Goal: Task Accomplishment & Management: Manage account settings

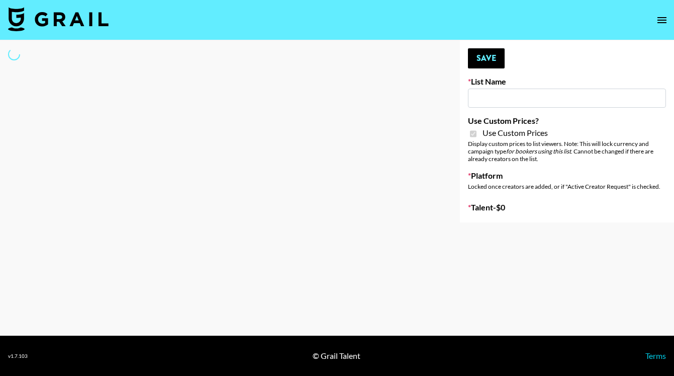
type input "Ladder (23rd Sept)"
checkbox input "true"
select select "Brand"
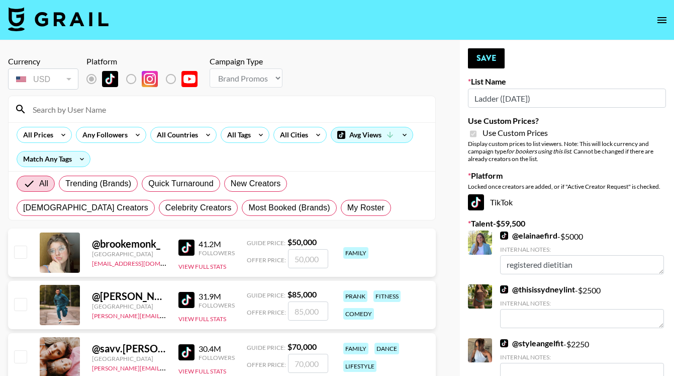
click at [114, 115] on input at bounding box center [228, 109] width 403 height 16
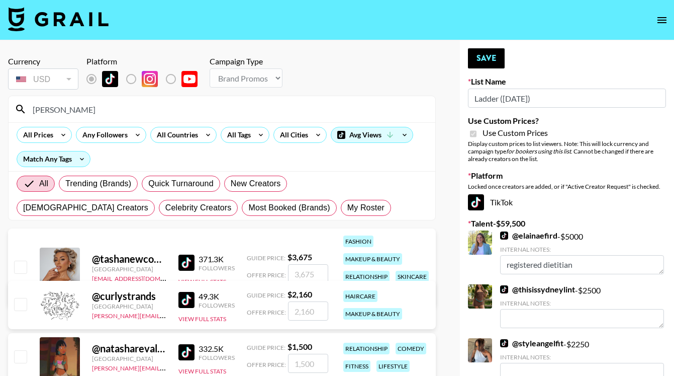
type input "tasha"
click at [20, 263] on input "checkbox" at bounding box center [20, 266] width 12 height 12
checkbox input "true"
type input "3675"
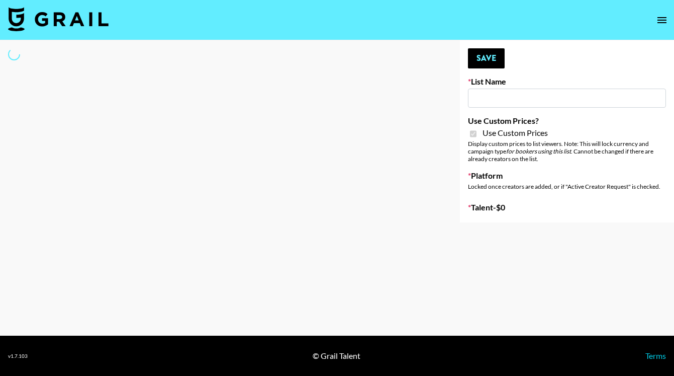
type input "Ladder (23rd Sept)"
checkbox input "true"
select select "Brand"
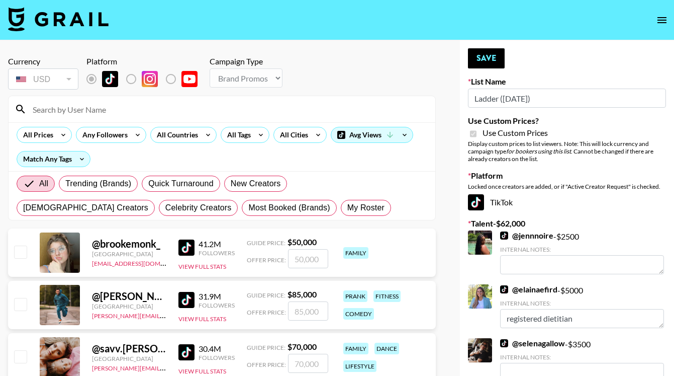
click at [101, 110] on input at bounding box center [228, 109] width 403 height 16
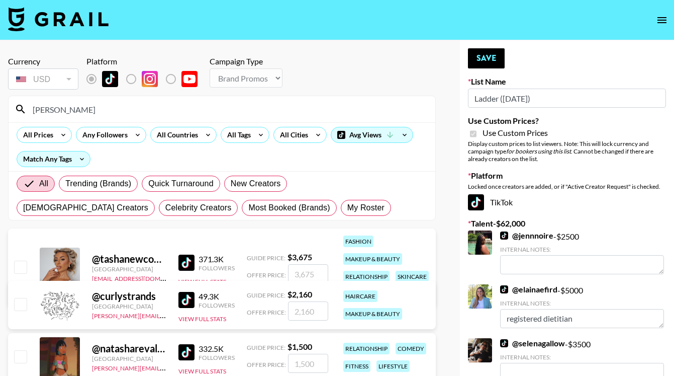
type input "tasha"
click at [18, 269] on input "checkbox" at bounding box center [20, 266] width 12 height 12
checkbox input "true"
drag, startPoint x: 316, startPoint y: 273, endPoint x: 274, endPoint y: 273, distance: 41.7
click at [275, 273] on div "Offer Price: 3675" at bounding box center [287, 273] width 81 height 19
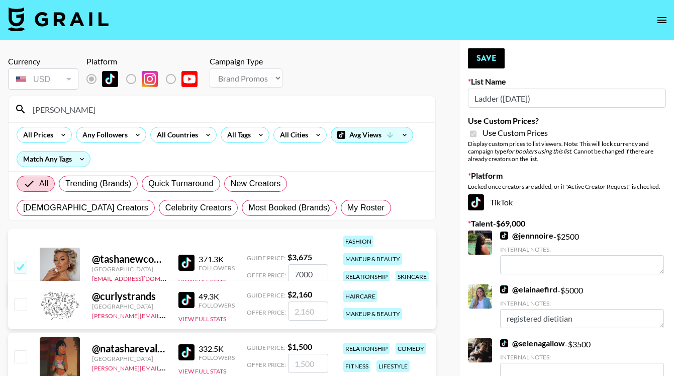
type input "7000"
click at [482, 60] on button "Save" at bounding box center [486, 58] width 37 height 20
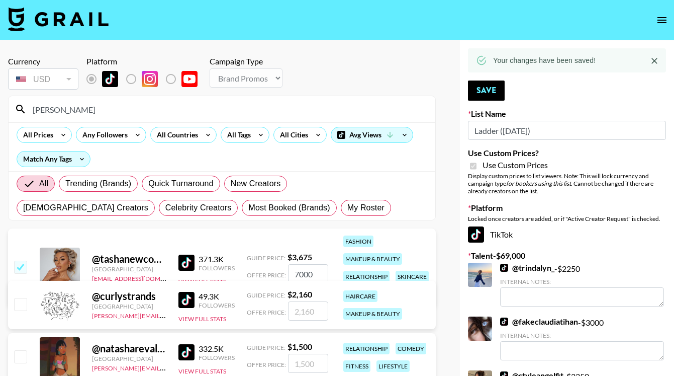
drag, startPoint x: 74, startPoint y: 109, endPoint x: 11, endPoint y: 107, distance: 63.4
click at [11, 108] on div "tasha" at bounding box center [222, 109] width 427 height 26
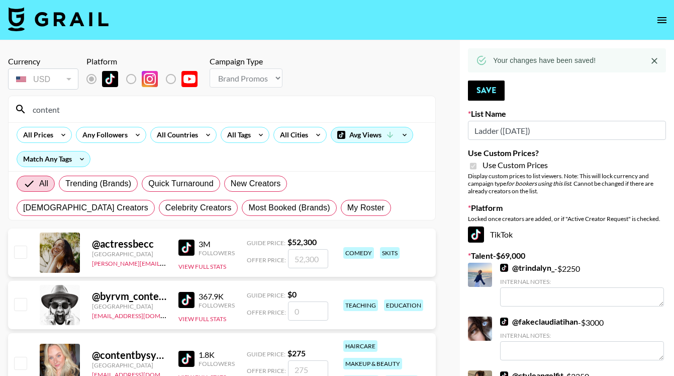
type input "content"
click at [22, 364] on input "checkbox" at bounding box center [20, 362] width 12 height 12
checkbox input "true"
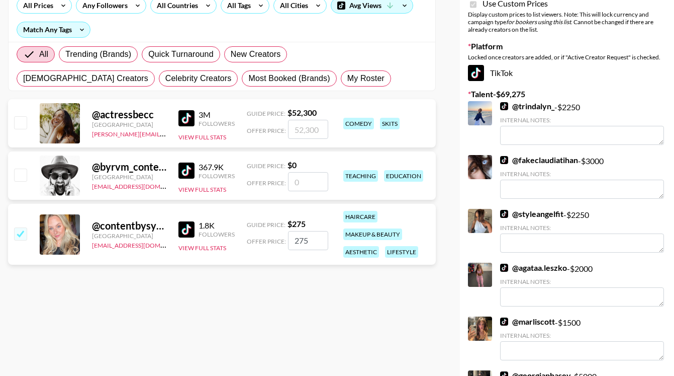
scroll to position [133, 0]
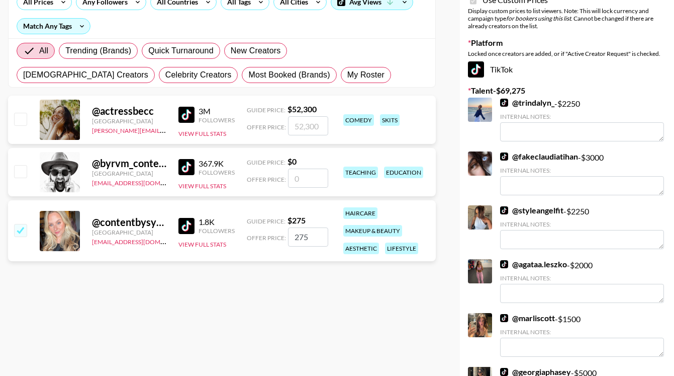
drag, startPoint x: 312, startPoint y: 240, endPoint x: 267, endPoint y: 240, distance: 44.8
click at [267, 240] on div "Offer Price: 275" at bounding box center [287, 236] width 81 height 19
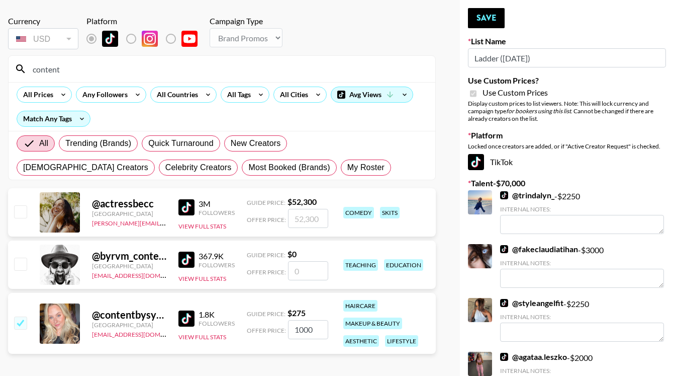
scroll to position [0, 0]
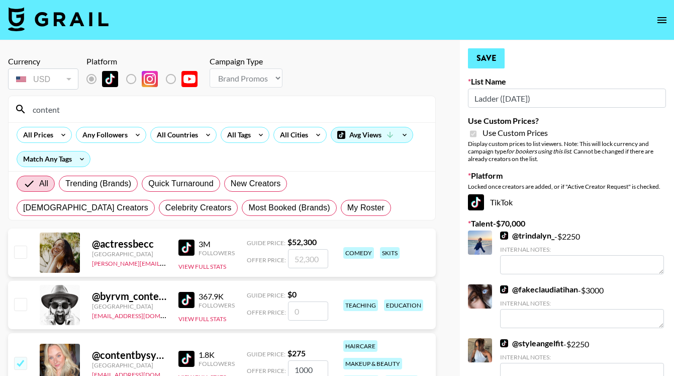
type input "1000"
click at [490, 59] on button "Save" at bounding box center [486, 58] width 37 height 20
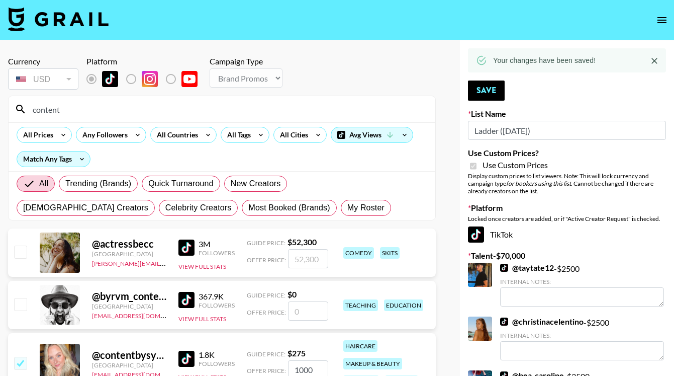
drag, startPoint x: 71, startPoint y: 107, endPoint x: 11, endPoint y: 108, distance: 60.8
click at [11, 108] on div "content" at bounding box center [222, 109] width 427 height 26
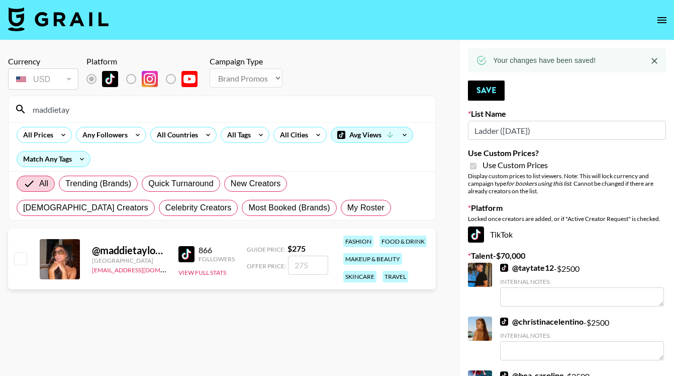
type input "maddietay"
click at [22, 256] on input "checkbox" at bounding box center [20, 258] width 12 height 12
checkbox input "true"
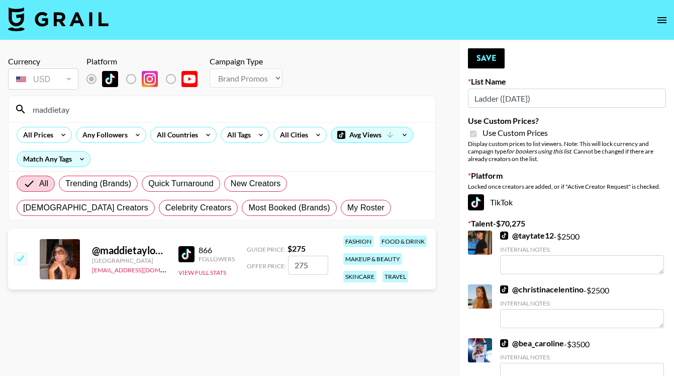
drag, startPoint x: 315, startPoint y: 265, endPoint x: 287, endPoint y: 265, distance: 28.7
click at [287, 265] on div "Offer Price: 275" at bounding box center [287, 264] width 81 height 19
type input "700"
click at [486, 59] on button "Save" at bounding box center [486, 58] width 37 height 20
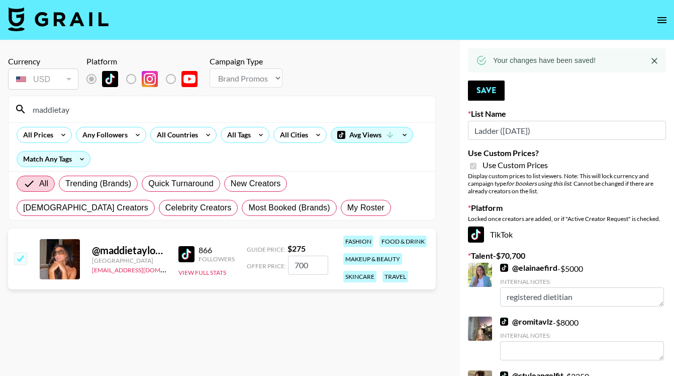
drag, startPoint x: 91, startPoint y: 110, endPoint x: 16, endPoint y: 106, distance: 75.0
click at [17, 107] on div "maddietay" at bounding box center [222, 109] width 427 height 26
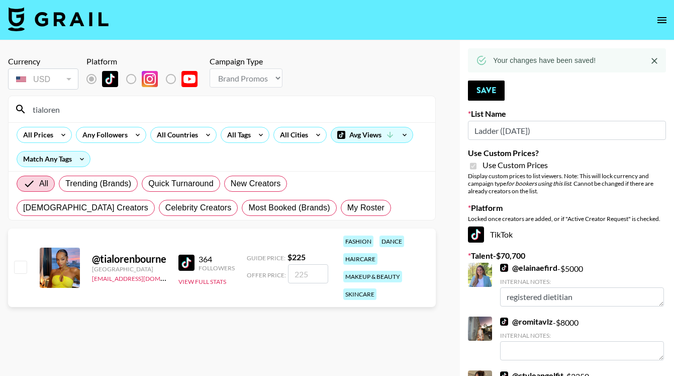
type input "tialoren"
click at [19, 265] on input "checkbox" at bounding box center [20, 266] width 12 height 12
checkbox input "true"
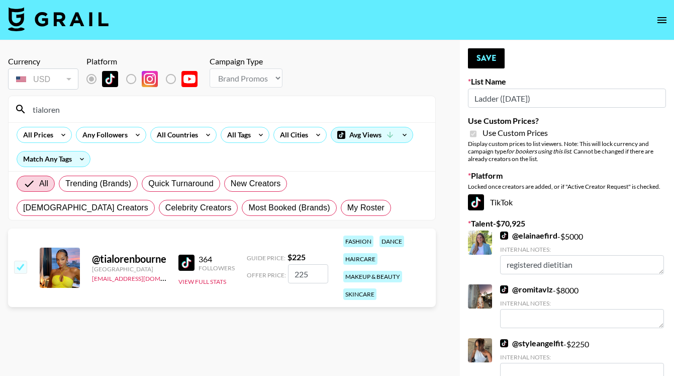
drag, startPoint x: 318, startPoint y: 274, endPoint x: 255, endPoint y: 273, distance: 62.9
click at [256, 274] on div "Offer Price: 225" at bounding box center [287, 273] width 81 height 19
type input "500"
click at [491, 56] on button "Save" at bounding box center [486, 58] width 37 height 20
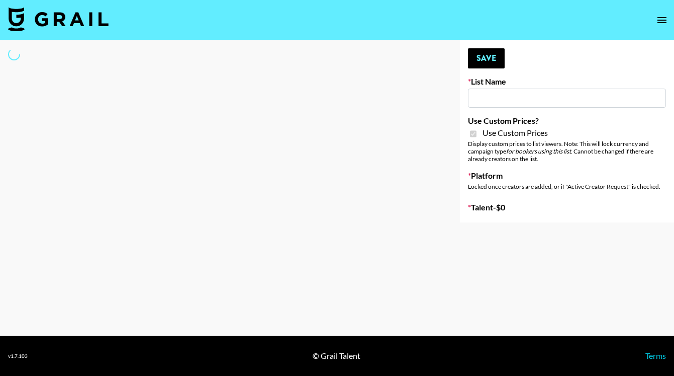
type input "Ladder ([DATE]) IG"
checkbox input "true"
select select "Song"
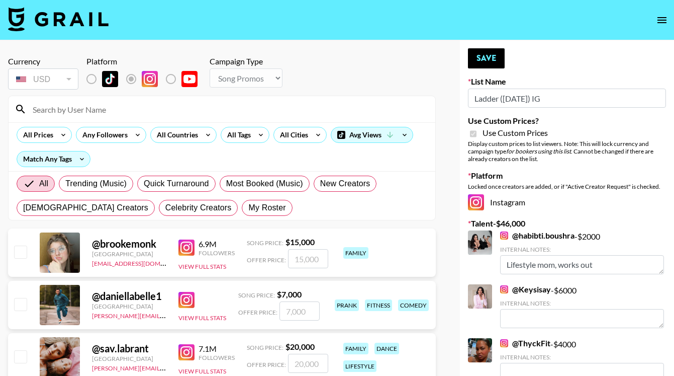
click at [126, 105] on input at bounding box center [228, 109] width 403 height 16
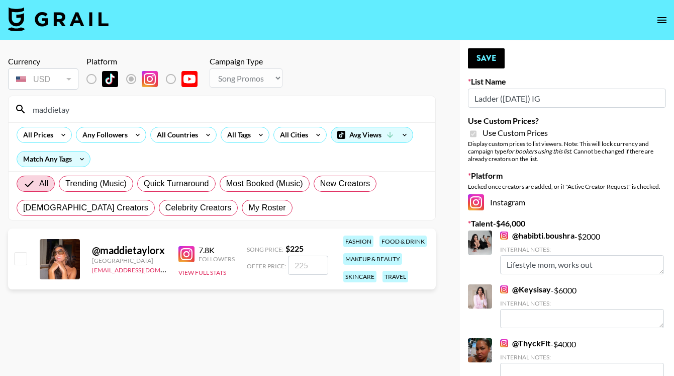
type input "maddietay"
click at [20, 258] on input "checkbox" at bounding box center [20, 258] width 12 height 12
checkbox input "true"
drag, startPoint x: 319, startPoint y: 264, endPoint x: 261, endPoint y: 264, distance: 57.8
click at [263, 264] on div "Offer Price: 225" at bounding box center [287, 264] width 81 height 19
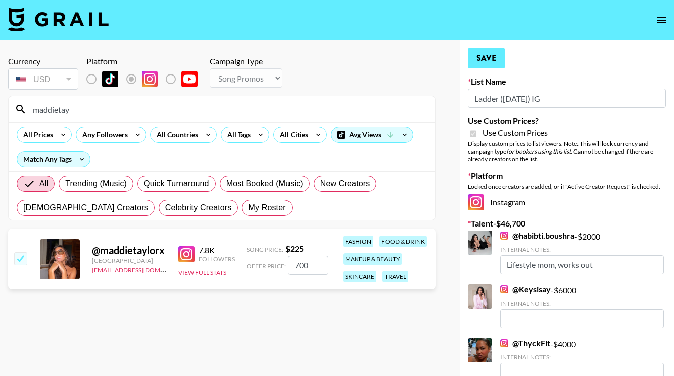
type input "700"
click at [492, 56] on button "Save" at bounding box center [486, 58] width 37 height 20
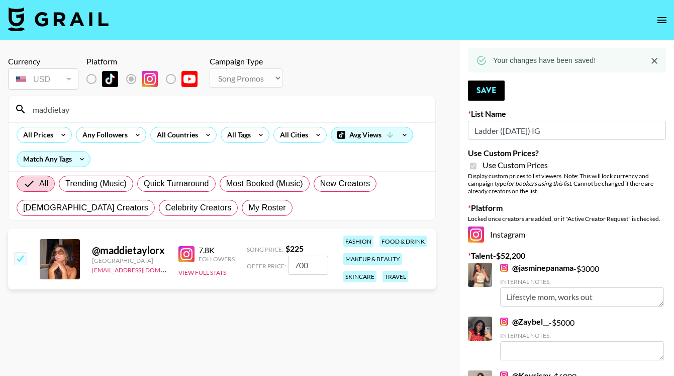
drag, startPoint x: 117, startPoint y: 114, endPoint x: -29, endPoint y: 98, distance: 147.2
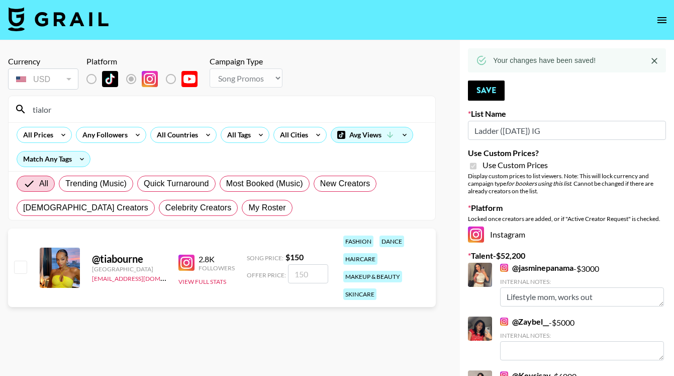
type input "tialor"
click at [22, 263] on input "checkbox" at bounding box center [20, 266] width 12 height 12
checkbox input "true"
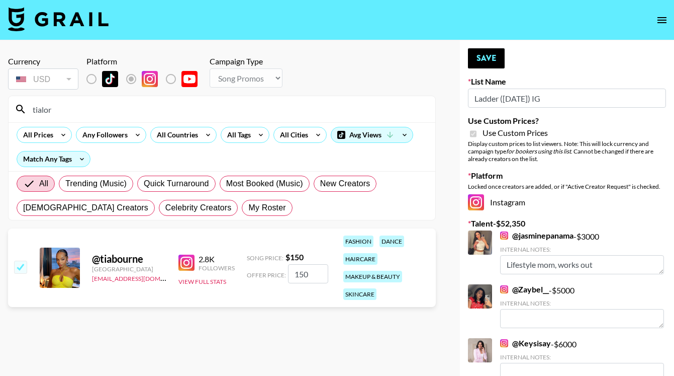
drag, startPoint x: 320, startPoint y: 275, endPoint x: 241, endPoint y: 271, distance: 79.5
click at [245, 274] on div "@ tiabourne United Kingdom scarlett@grail-talent.com 2.8K Followers View Full S…" at bounding box center [222, 267] width 428 height 78
type input "500"
click at [491, 58] on button "Save" at bounding box center [486, 58] width 37 height 20
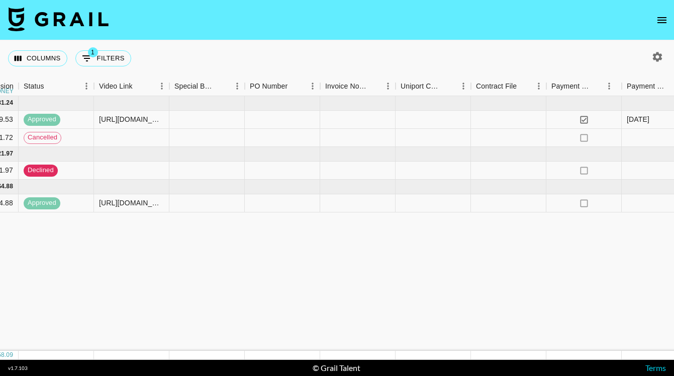
scroll to position [0, 995]
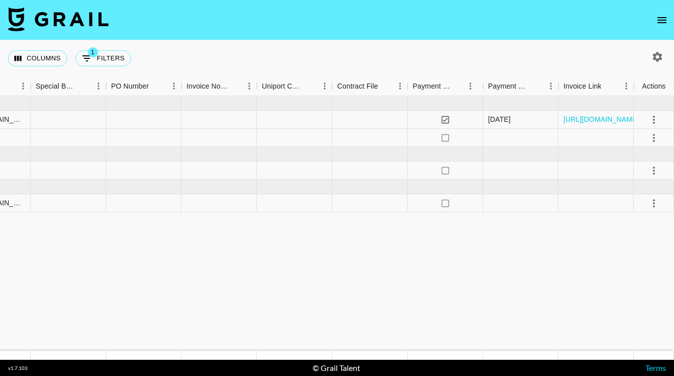
click at [663, 18] on icon "open drawer" at bounding box center [662, 20] width 9 height 6
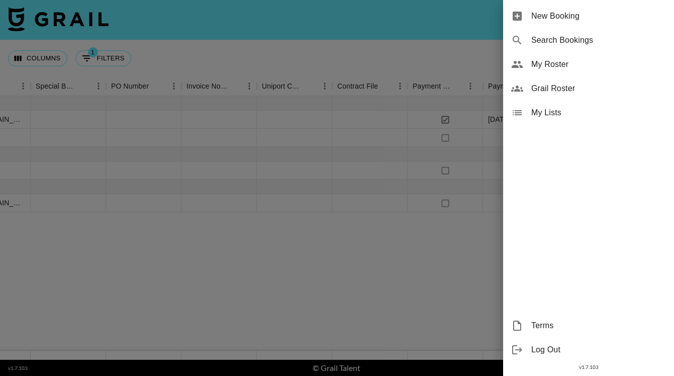
click at [551, 66] on span "My Roster" at bounding box center [598, 64] width 135 height 12
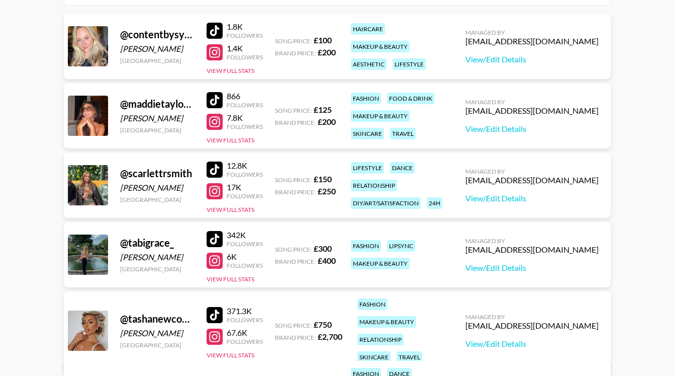
scroll to position [219, 0]
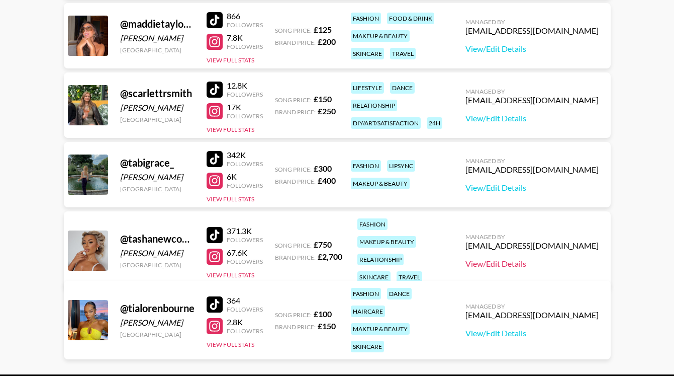
click at [534, 258] on link "View/Edit Details" at bounding box center [532, 263] width 133 height 10
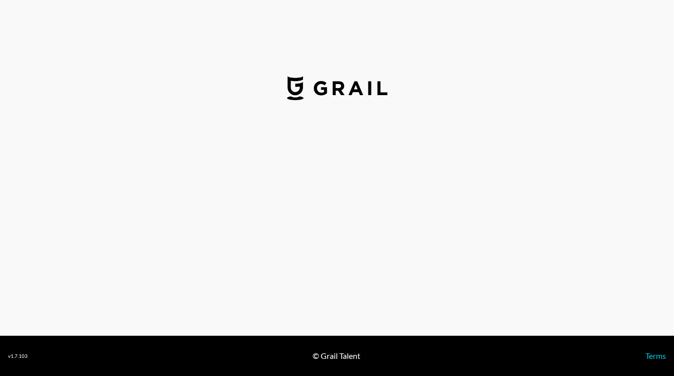
select select "GBP"
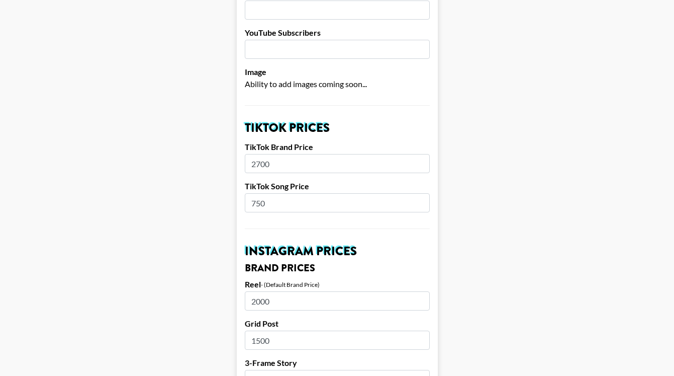
scroll to position [238, 0]
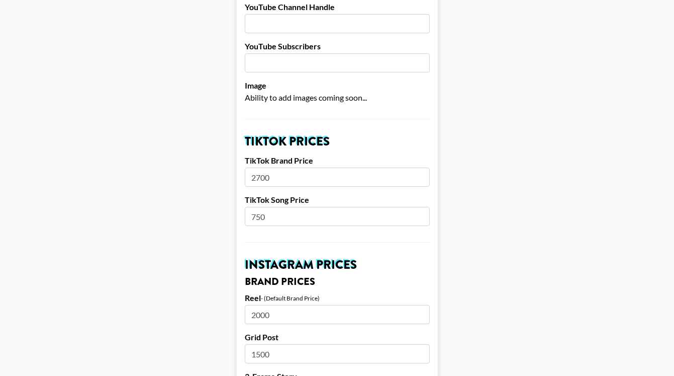
drag, startPoint x: 285, startPoint y: 177, endPoint x: 268, endPoint y: 177, distance: 16.6
click at [269, 177] on input "2700" at bounding box center [337, 176] width 185 height 19
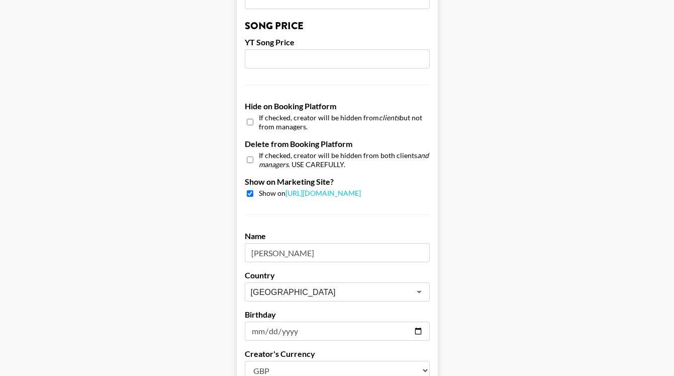
scroll to position [989, 0]
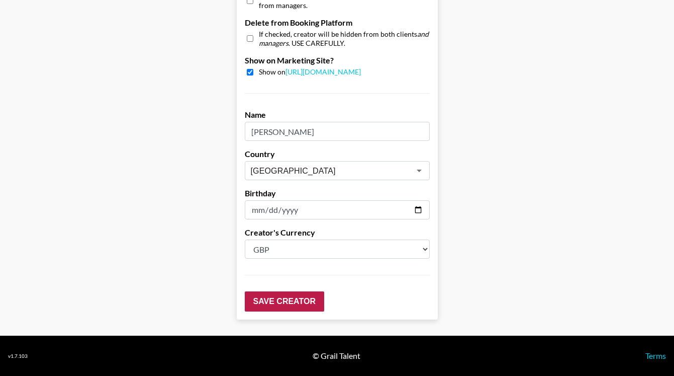
type input "2500"
click at [281, 305] on input "Save Creator" at bounding box center [284, 301] width 79 height 20
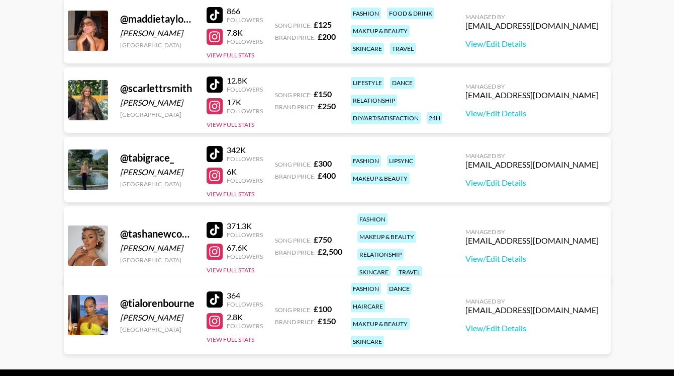
scroll to position [231, 0]
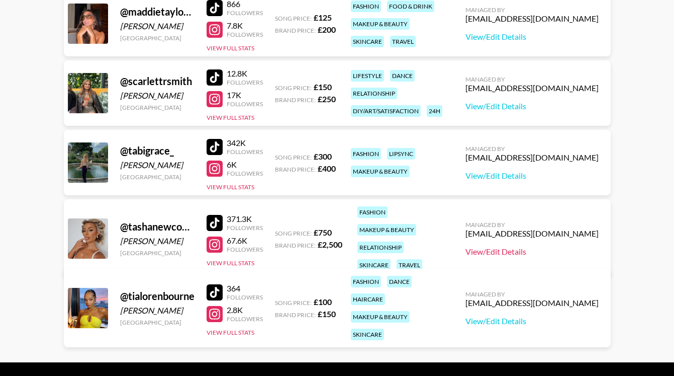
click at [534, 246] on link "View/Edit Details" at bounding box center [532, 251] width 133 height 10
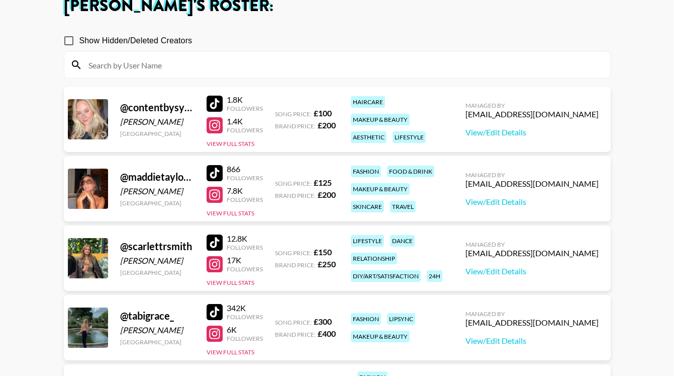
scroll to position [70, 0]
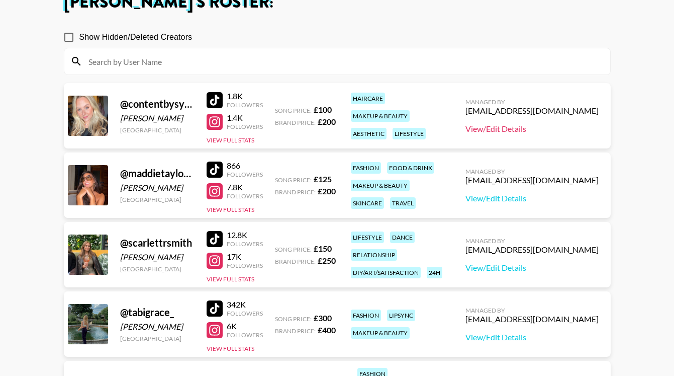
click at [544, 124] on link "View/Edit Details" at bounding box center [532, 129] width 133 height 10
click at [560, 129] on link "View/Edit Details" at bounding box center [532, 129] width 133 height 10
click at [562, 198] on link "View/Edit Details" at bounding box center [532, 198] width 133 height 10
click at [546, 196] on link "View/Edit Details" at bounding box center [532, 198] width 133 height 10
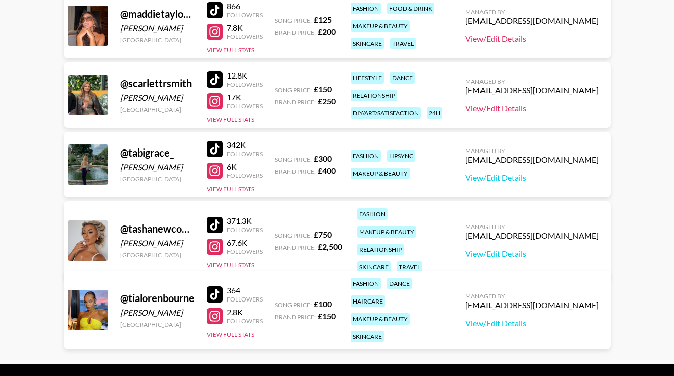
scroll to position [230, 0]
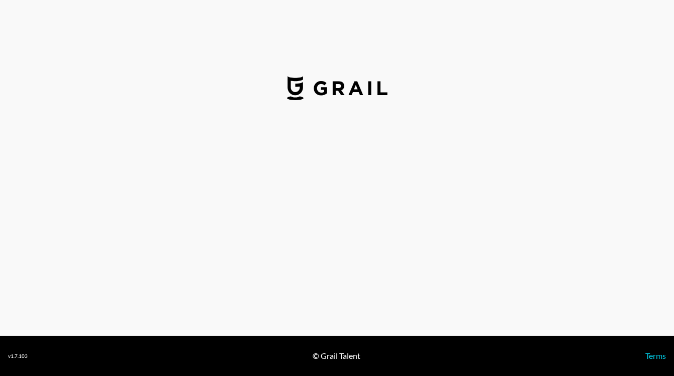
select select "GBP"
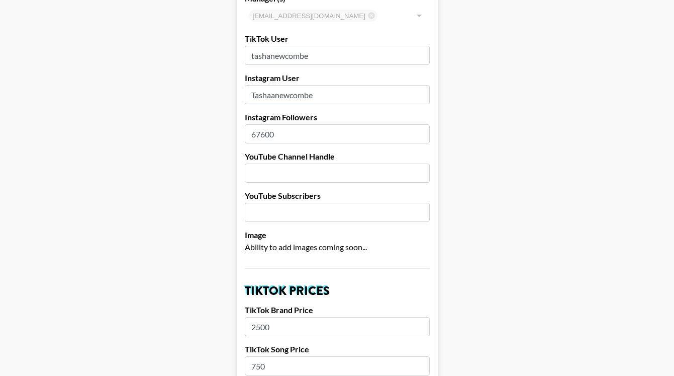
scroll to position [129, 0]
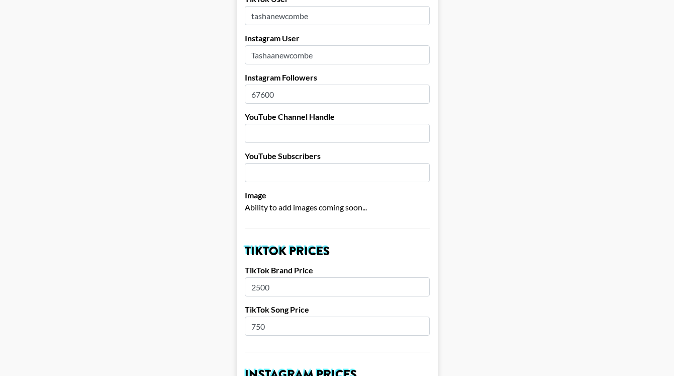
click at [293, 95] on input "67600" at bounding box center [337, 93] width 185 height 19
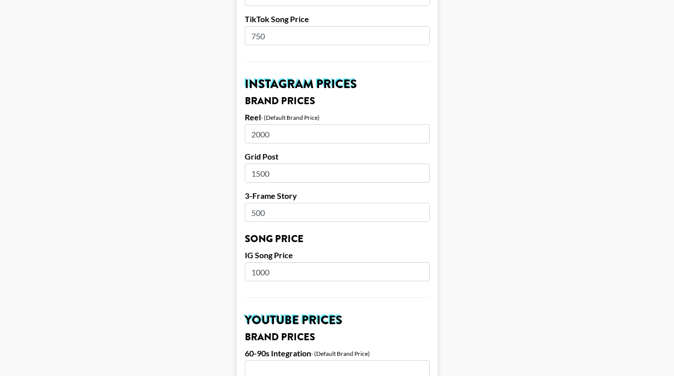
scroll to position [430, 0]
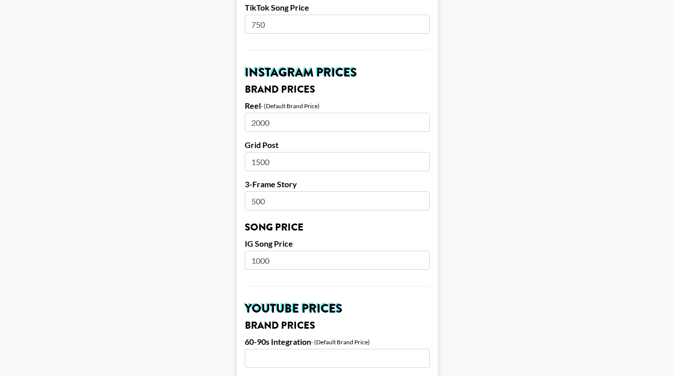
type input "67800"
click at [282, 124] on input "2000" at bounding box center [337, 122] width 185 height 19
type input "2500"
click at [281, 161] on input "1500" at bounding box center [337, 161] width 185 height 19
type input "1"
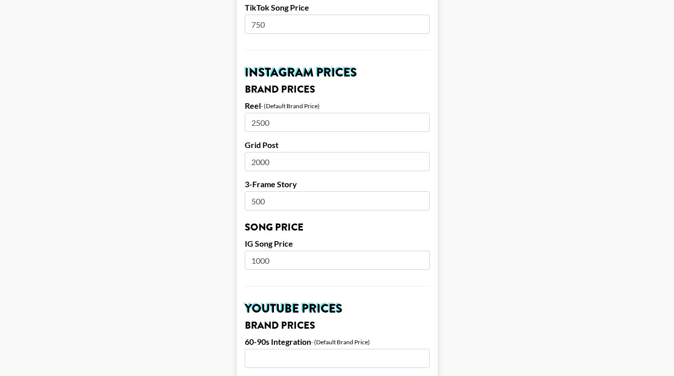
type input "2000"
drag, startPoint x: 279, startPoint y: 202, endPoint x: 235, endPoint y: 202, distance: 44.2
click at [237, 202] on form "Airtable ID: recx3UQNtKo27bmjx Manager(s) scarlett@grail-talent.com ​ TikTok Us…" at bounding box center [337, 252] width 201 height 1252
type input "1000"
drag, startPoint x: 296, startPoint y: 259, endPoint x: 212, endPoint y: 262, distance: 83.5
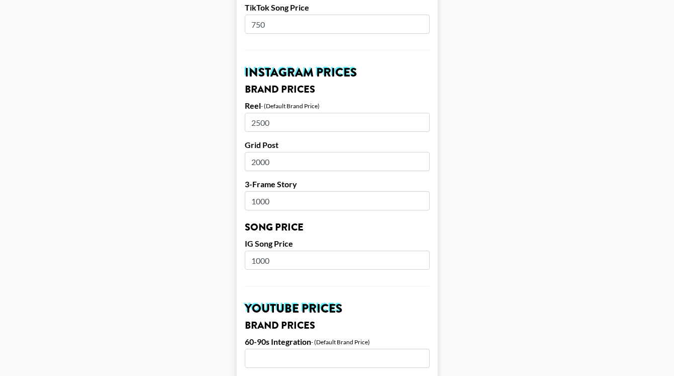
click at [212, 262] on main "Airtable ID: recx3UQNtKo27bmjx Manager(s) scarlett@grail-talent.com ​ TikTok Us…" at bounding box center [337, 252] width 658 height 1252
click at [477, 213] on main "Airtable ID: recx3UQNtKo27bmjx Manager(s) scarlett@grail-talent.com ​ TikTok Us…" at bounding box center [337, 252] width 658 height 1252
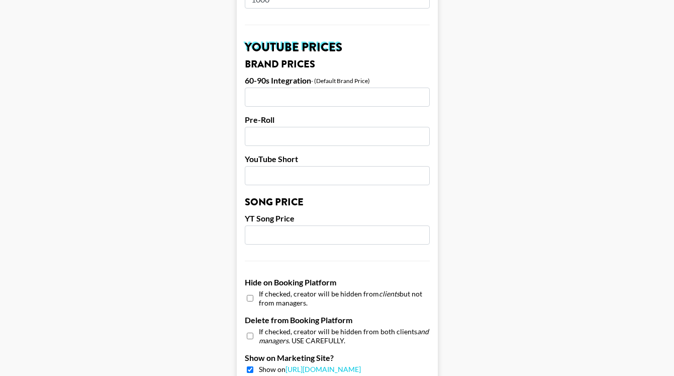
scroll to position [989, 0]
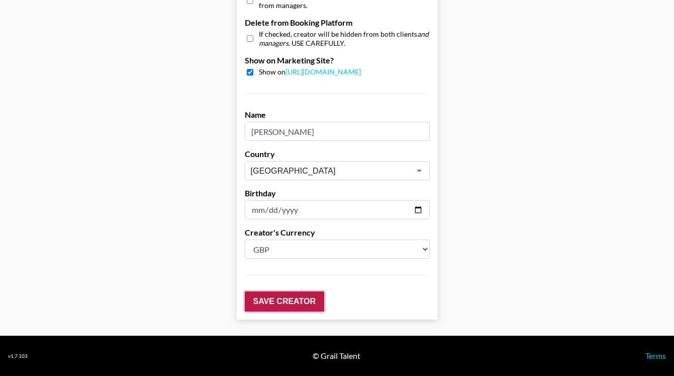
click at [298, 304] on input "Save Creator" at bounding box center [284, 301] width 79 height 20
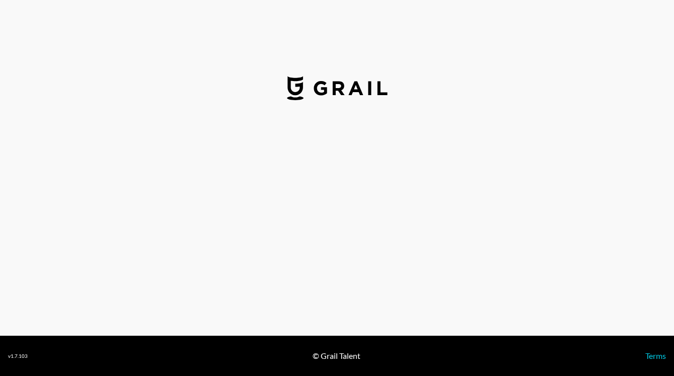
select select "GBP"
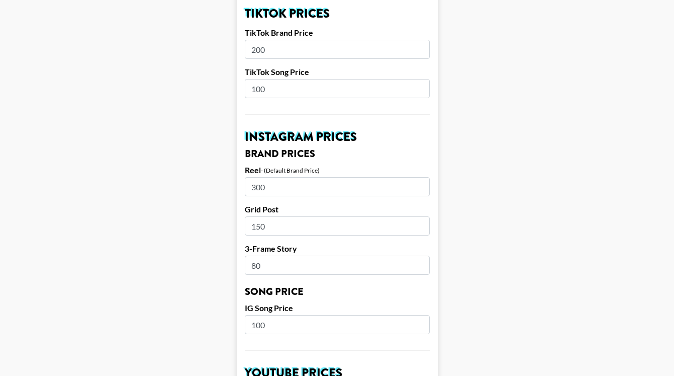
scroll to position [457, 0]
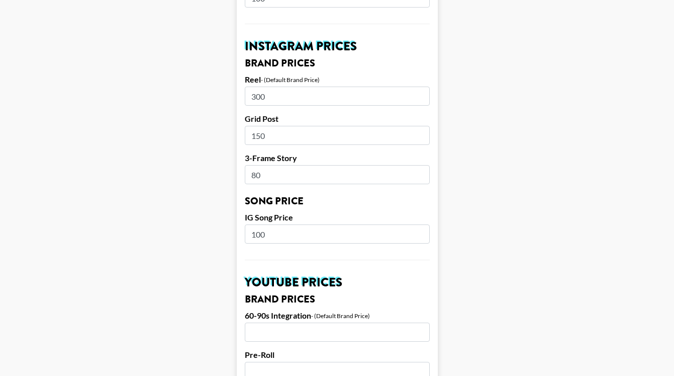
click at [273, 96] on input "300" at bounding box center [337, 95] width 185 height 19
type input "3"
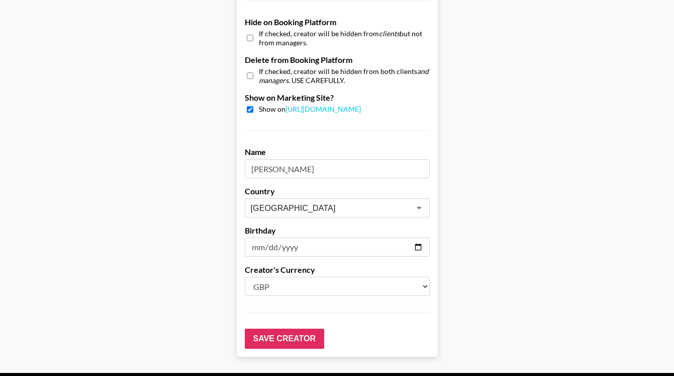
scroll to position [989, 0]
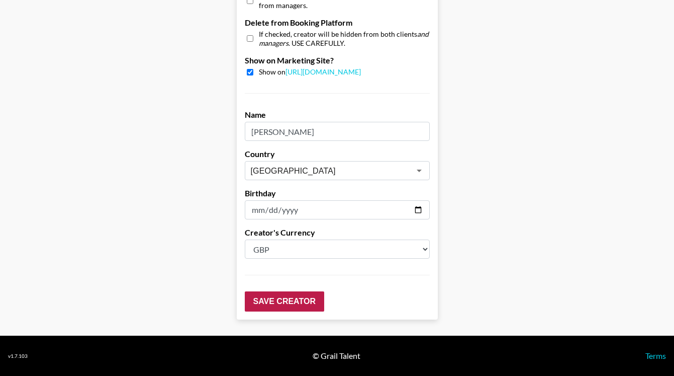
type input "250"
click at [293, 301] on input "Save Creator" at bounding box center [284, 301] width 79 height 20
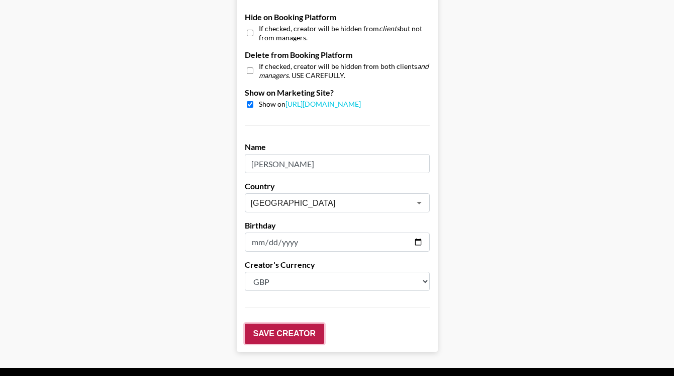
scroll to position [1021, 0]
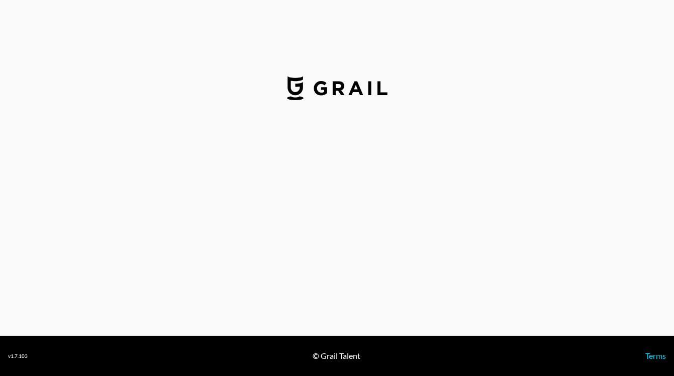
select select "GBP"
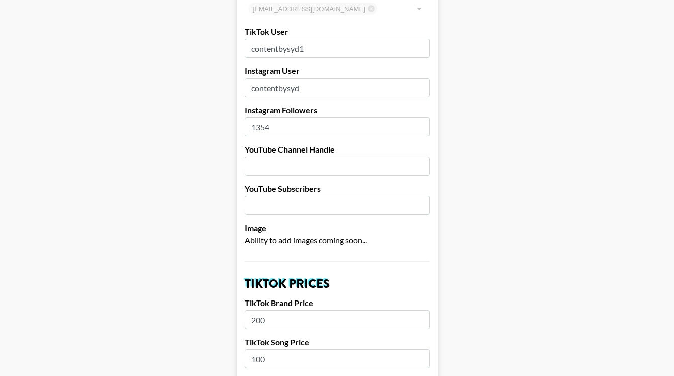
scroll to position [308, 0]
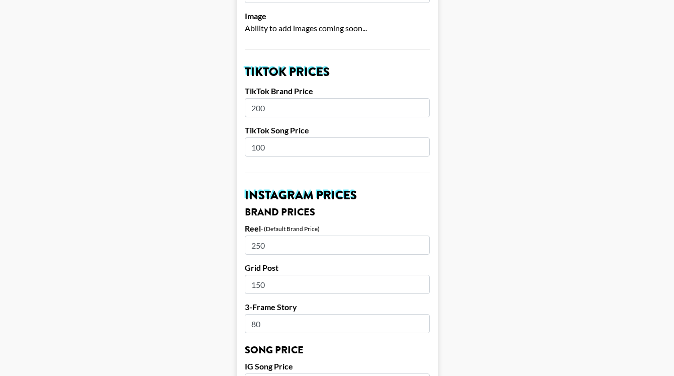
drag, startPoint x: 275, startPoint y: 245, endPoint x: 232, endPoint y: 245, distance: 42.7
click at [234, 245] on main "Airtable ID: rec3GmA5LwKWcFynR Manager(s) [EMAIL_ADDRESS][DOMAIN_NAME] ​ TikTok…" at bounding box center [337, 375] width 658 height 1252
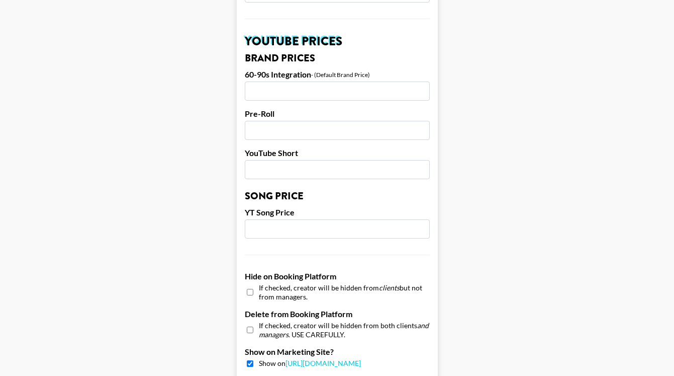
scroll to position [989, 0]
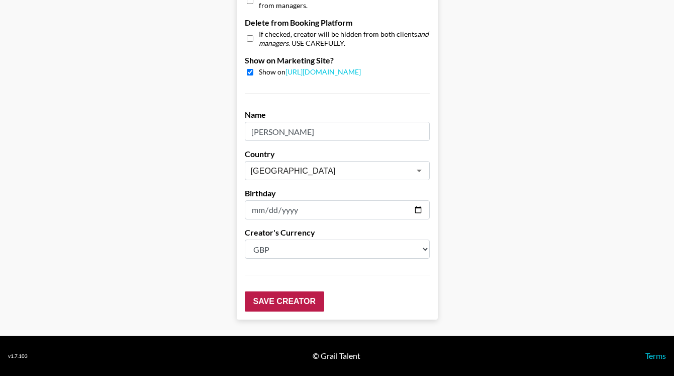
type input "300"
click at [284, 301] on input "Save Creator" at bounding box center [284, 301] width 79 height 20
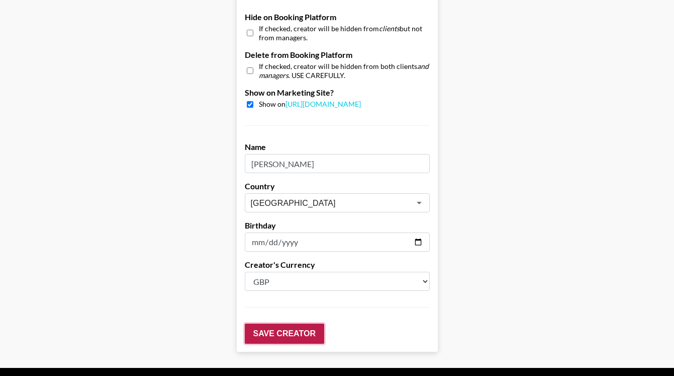
scroll to position [1021, 0]
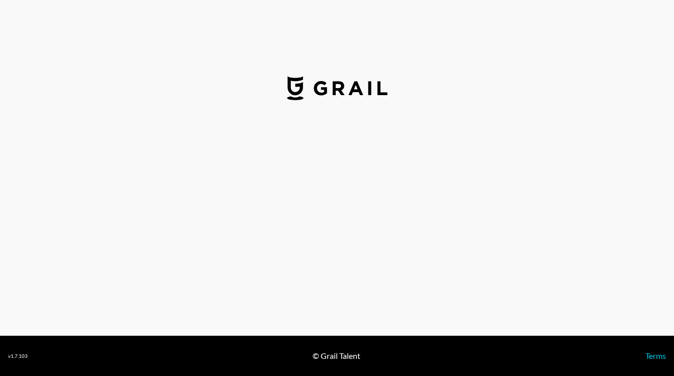
select select "GBP"
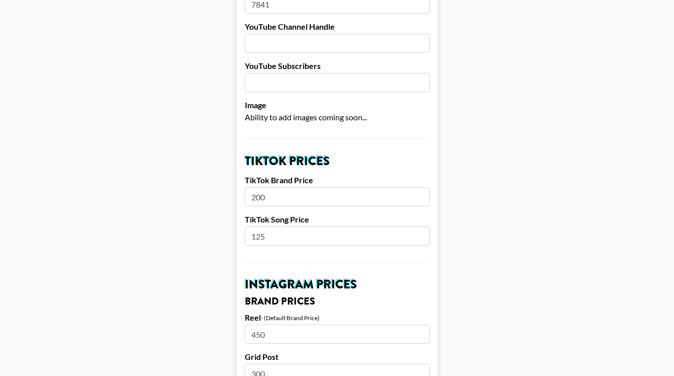
scroll to position [224, 0]
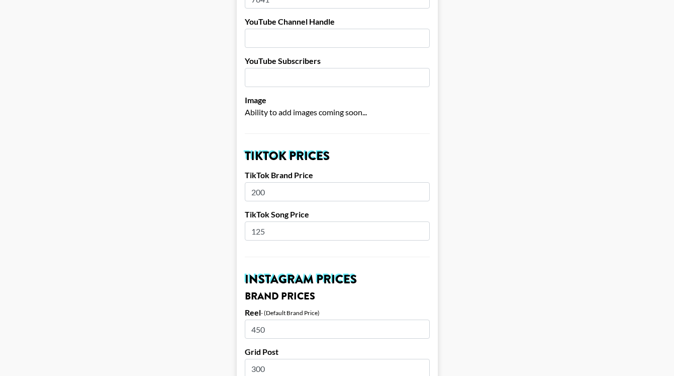
drag, startPoint x: 270, startPoint y: 192, endPoint x: 211, endPoint y: 192, distance: 58.3
type input "150"
drag, startPoint x: 273, startPoint y: 232, endPoint x: 254, endPoint y: 232, distance: 18.6
click at [254, 232] on input "125" at bounding box center [337, 230] width 185 height 19
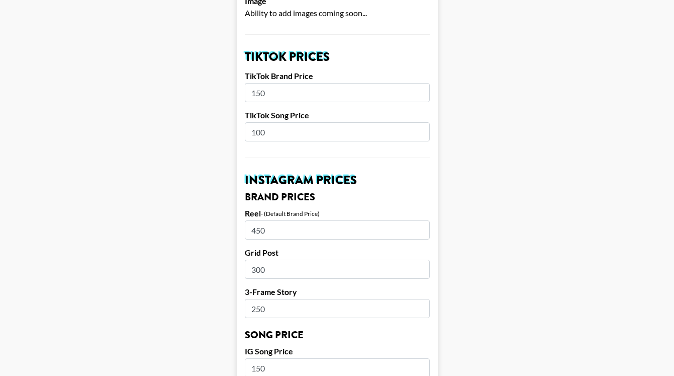
scroll to position [365, 0]
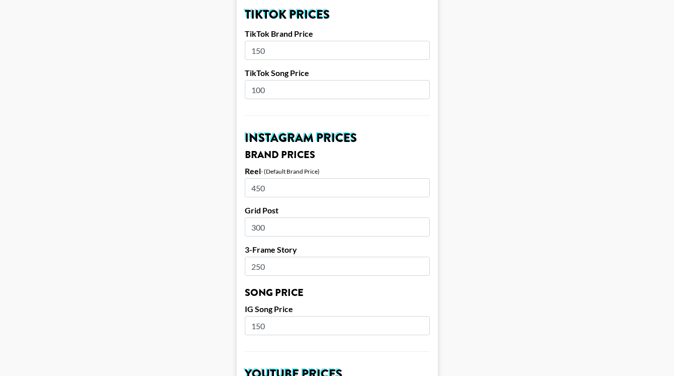
type input "100"
drag, startPoint x: 274, startPoint y: 189, endPoint x: 234, endPoint y: 189, distance: 40.2
click at [234, 189] on main "Airtable ID: recbkuEHPaHrQ0oj5 Manager(s) scarlett@grail-talent.com ​ TikTok Us…" at bounding box center [337, 317] width 658 height 1252
type input "300"
drag, startPoint x: 278, startPoint y: 229, endPoint x: 223, endPoint y: 229, distance: 55.3
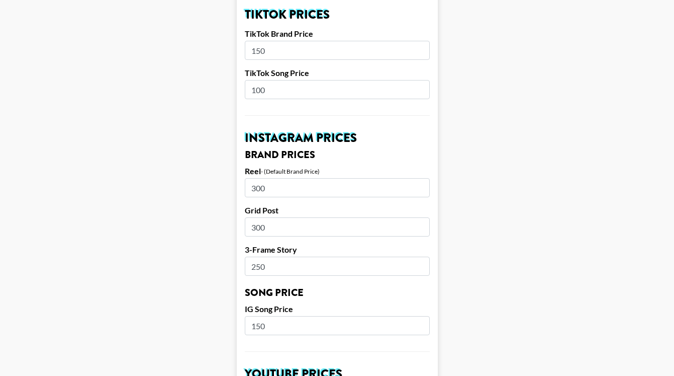
click at [223, 229] on main "Airtable ID: recbkuEHPaHrQ0oj5 Manager(s) scarlett@grail-talent.com ​ TikTok Us…" at bounding box center [337, 317] width 658 height 1252
type input "200"
drag, startPoint x: 276, startPoint y: 267, endPoint x: 226, endPoint y: 267, distance: 49.8
click at [228, 267] on main "Airtable ID: recbkuEHPaHrQ0oj5 Manager(s) scarlett@grail-talent.com ​ TikTok Us…" at bounding box center [337, 317] width 658 height 1252
type input "150"
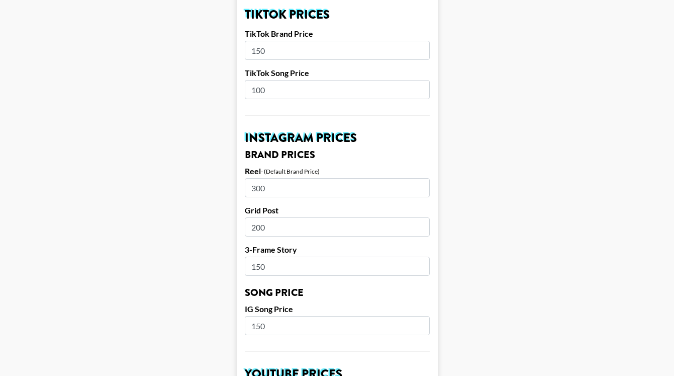
click at [272, 325] on input "150" at bounding box center [337, 325] width 185 height 19
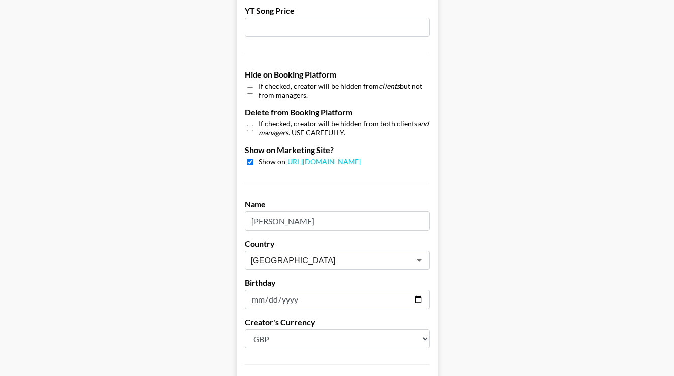
scroll to position [989, 0]
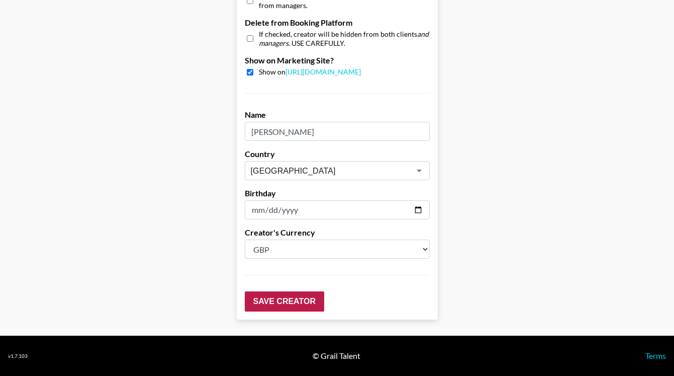
type input "100"
click at [299, 303] on input "Save Creator" at bounding box center [284, 301] width 79 height 20
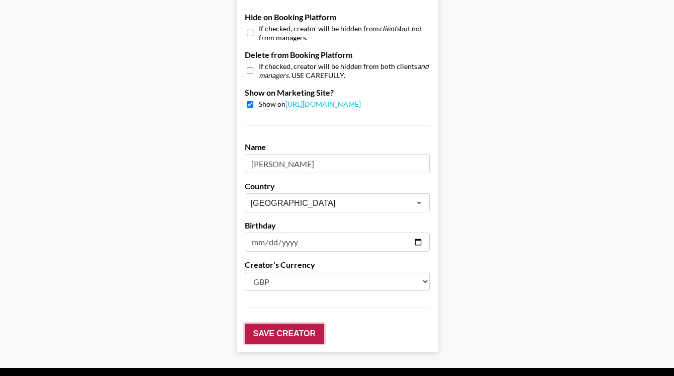
scroll to position [1021, 0]
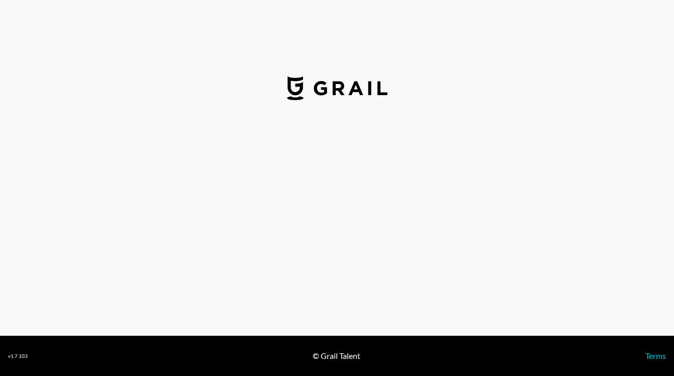
select select "GBP"
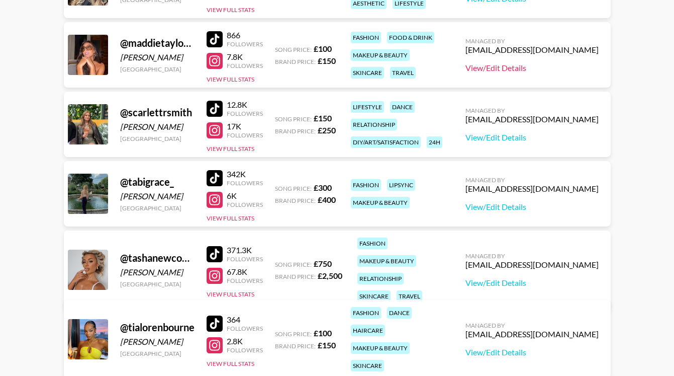
scroll to position [258, 0]
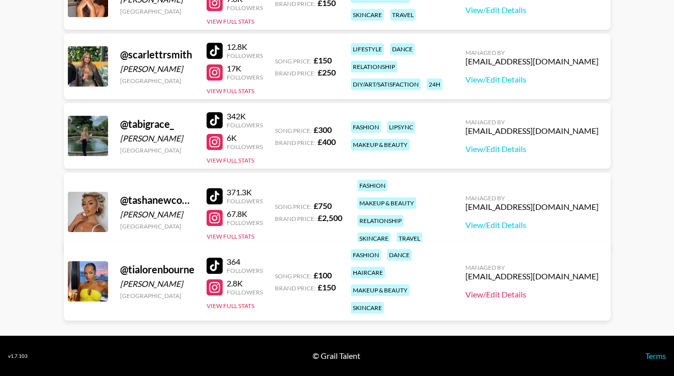
click at [531, 290] on link "View/Edit Details" at bounding box center [532, 294] width 133 height 10
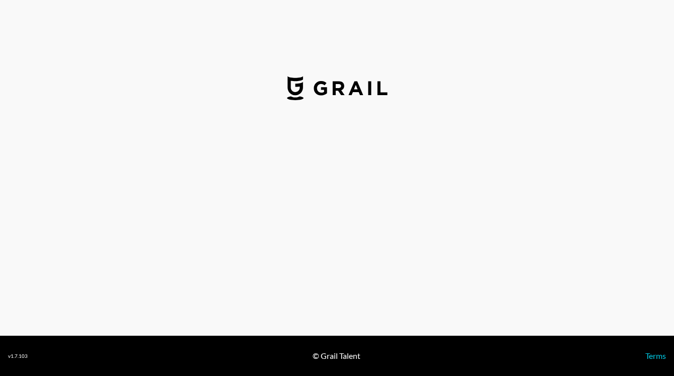
select select "GBP"
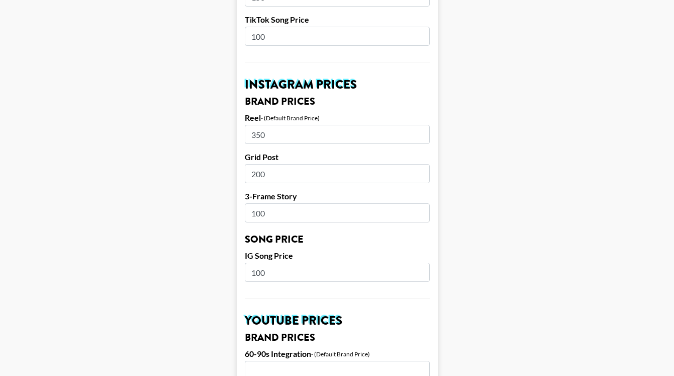
scroll to position [435, 0]
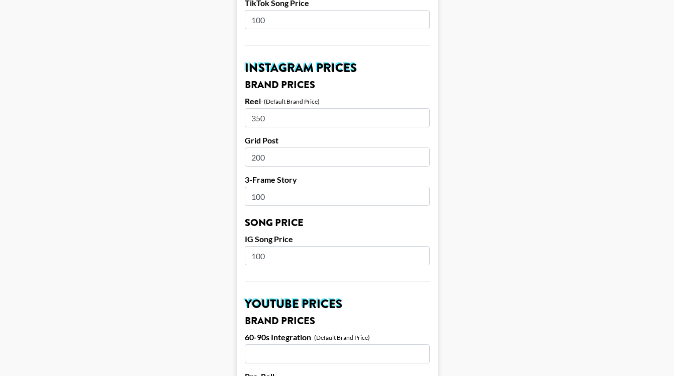
click at [287, 120] on input "350" at bounding box center [337, 117] width 185 height 19
type input "300"
click at [281, 153] on input "200" at bounding box center [337, 156] width 185 height 19
type input "200"
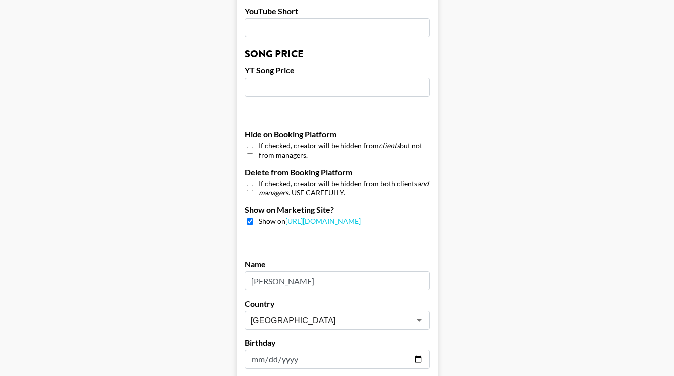
scroll to position [989, 0]
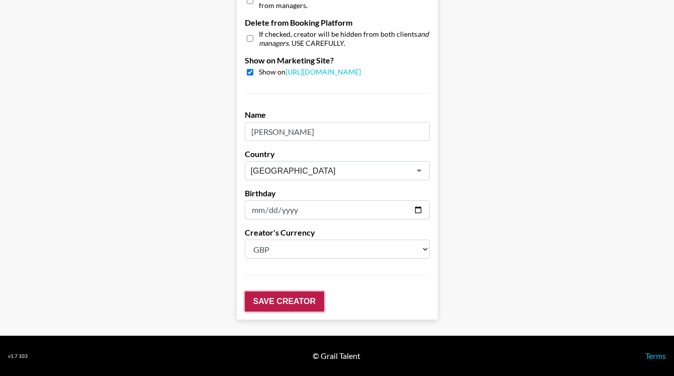
click at [285, 298] on input "Save Creator" at bounding box center [284, 301] width 79 height 20
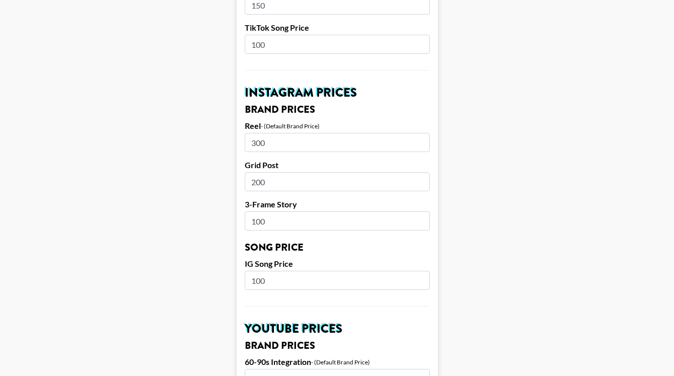
scroll to position [449, 0]
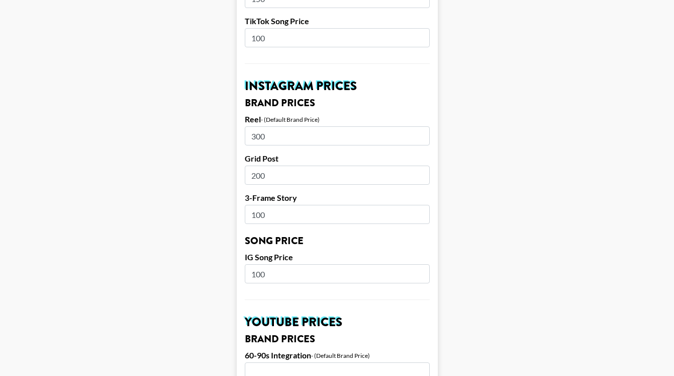
drag, startPoint x: 275, startPoint y: 137, endPoint x: 227, endPoint y: 137, distance: 47.3
click at [231, 137] on main "Your changes have been saved! Airtable ID: rectRMWJ7ayheZiNy Manager(s) [EMAIL_…" at bounding box center [337, 249] width 658 height 1284
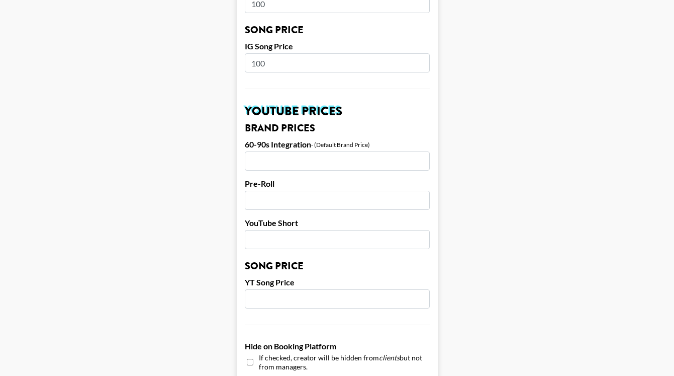
scroll to position [1021, 0]
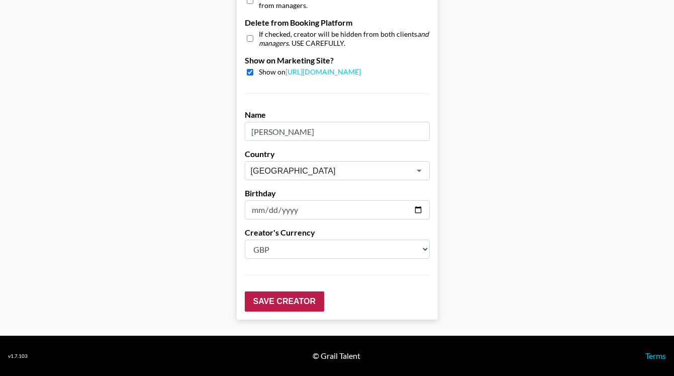
type input "250"
click at [294, 297] on input "Save Creator" at bounding box center [284, 301] width 79 height 20
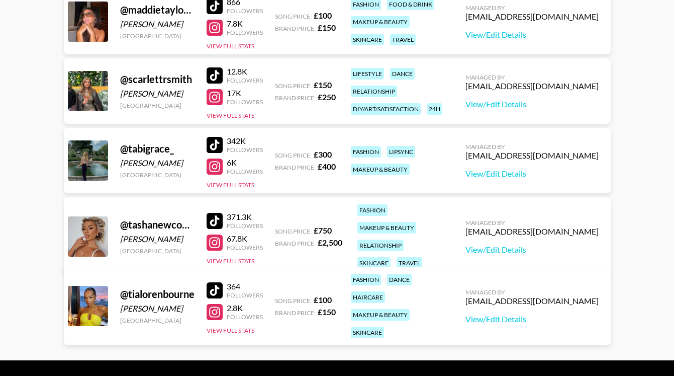
scroll to position [234, 0]
